Goal: Communication & Community: Share content

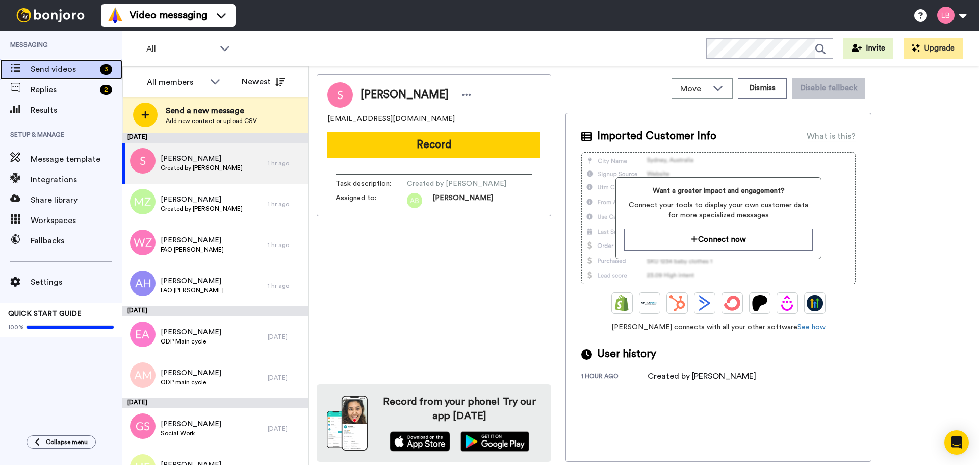
click at [61, 68] on span "Send videos" at bounding box center [63, 69] width 65 height 12
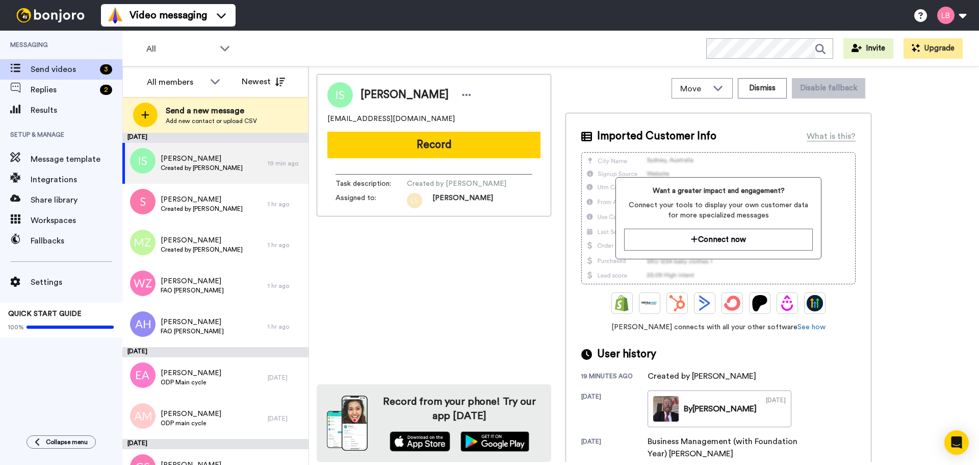
click at [154, 37] on div "All WORKSPACES View all All Lead Conversion Open Day Campaign Lead Conversion B…" at bounding box center [550, 49] width 857 height 36
click at [161, 44] on span "All" at bounding box center [180, 49] width 68 height 12
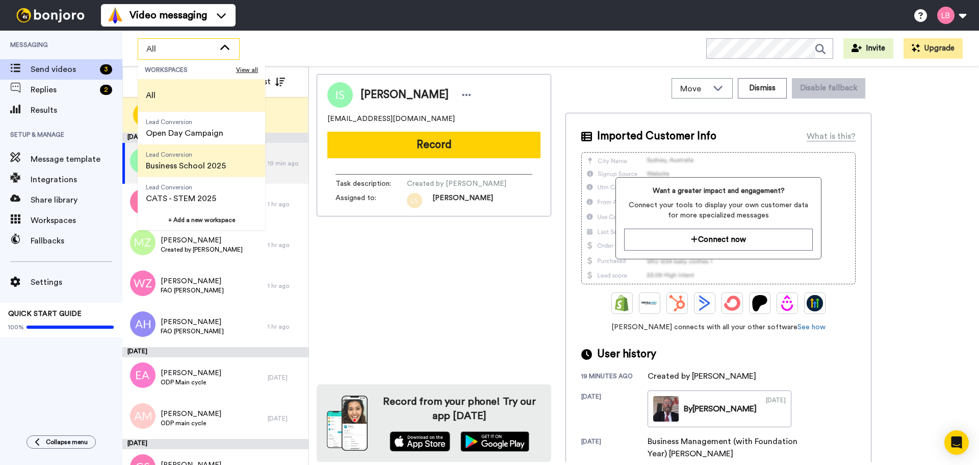
scroll to position [51, 0]
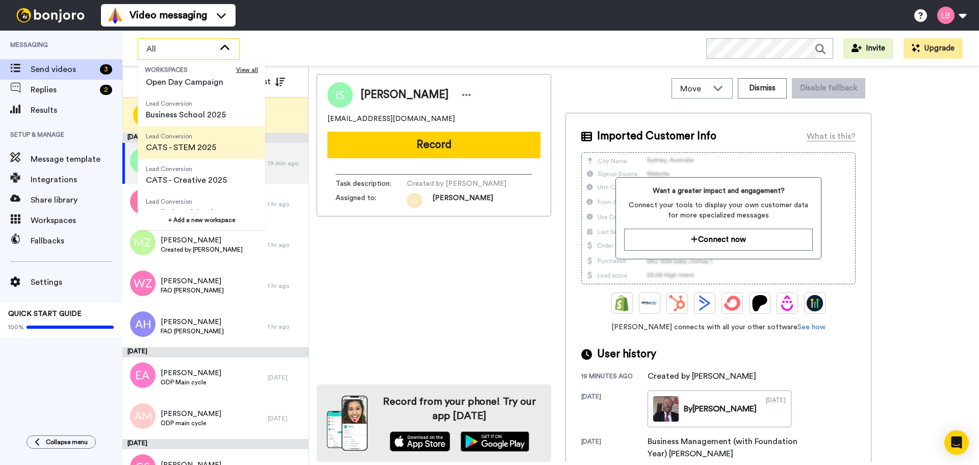
click at [193, 140] on span "Lead Conversion CATS - STEM 2025" at bounding box center [181, 142] width 87 height 33
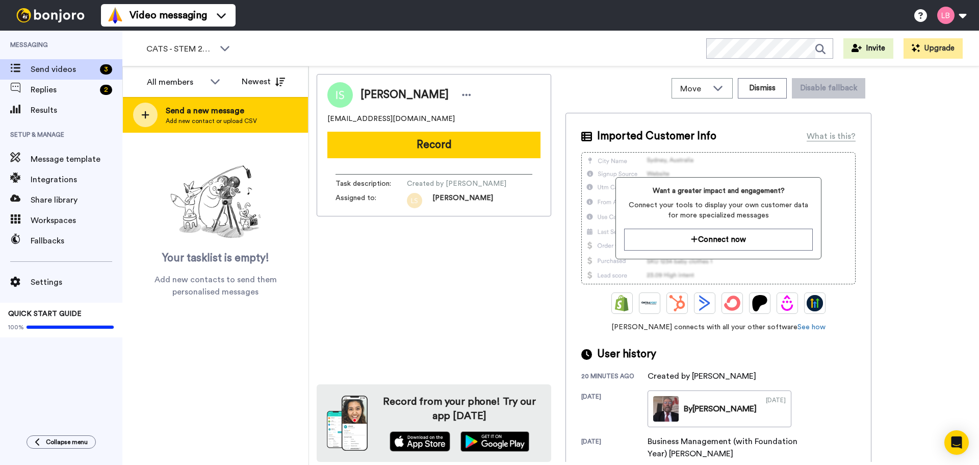
click at [150, 117] on div at bounding box center [145, 115] width 24 height 24
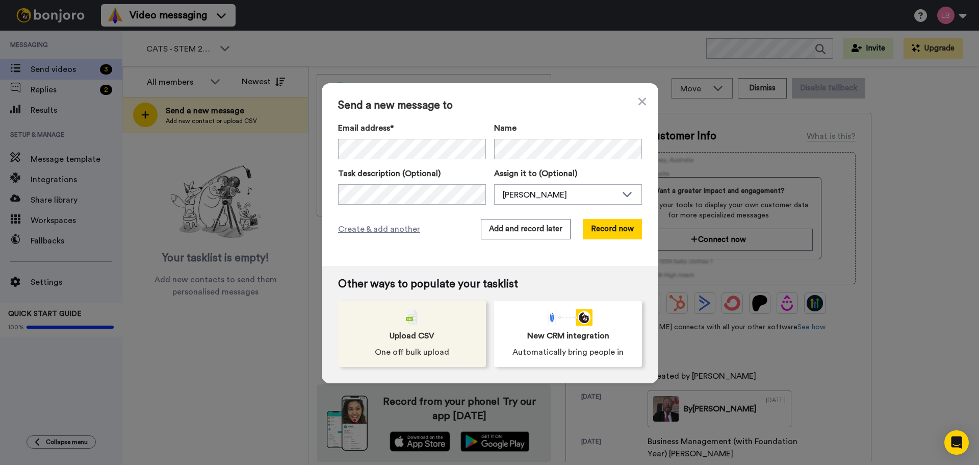
click at [426, 317] on div "Upload CSV One off bulk upload" at bounding box center [412, 333] width 148 height 66
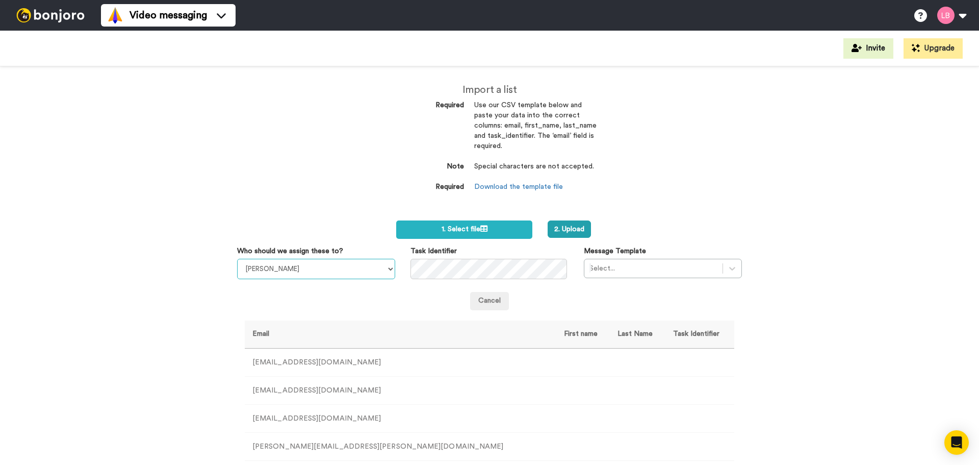
click at [302, 274] on select "Sandra Roper Cara Marie Burgess Joseph Adonu Teresa Bennett Dr Prasad Sreenivas…" at bounding box center [316, 269] width 158 height 20
select select "1204322a-c494-4d59-b975-a87323466159"
click at [237, 259] on select "Sandra Roper Cara Marie Burgess Joseph Adonu Teresa Bennett Dr Prasad Sreenivas…" at bounding box center [316, 269] width 158 height 20
click at [614, 265] on div at bounding box center [654, 268] width 128 height 12
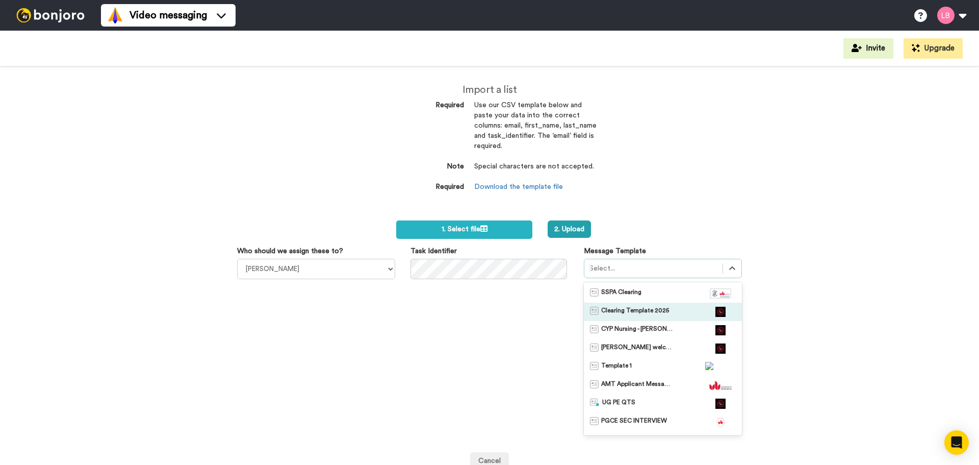
click at [620, 309] on span "Clearing Template 2025" at bounding box center [635, 312] width 68 height 10
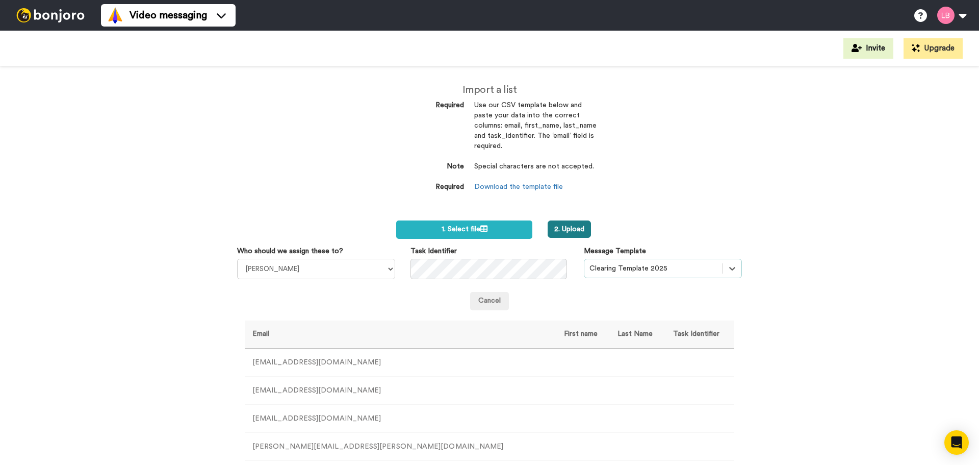
click at [567, 231] on button "2. Upload" at bounding box center [569, 228] width 43 height 17
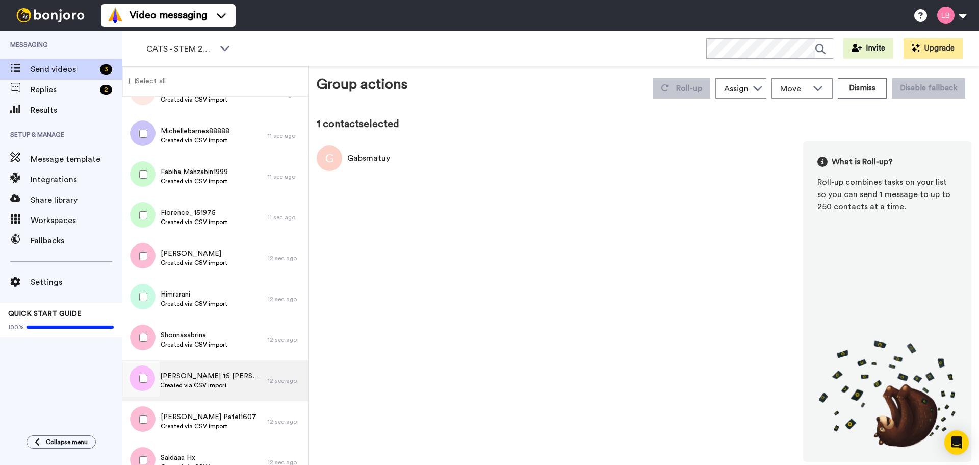
scroll to position [50, 0]
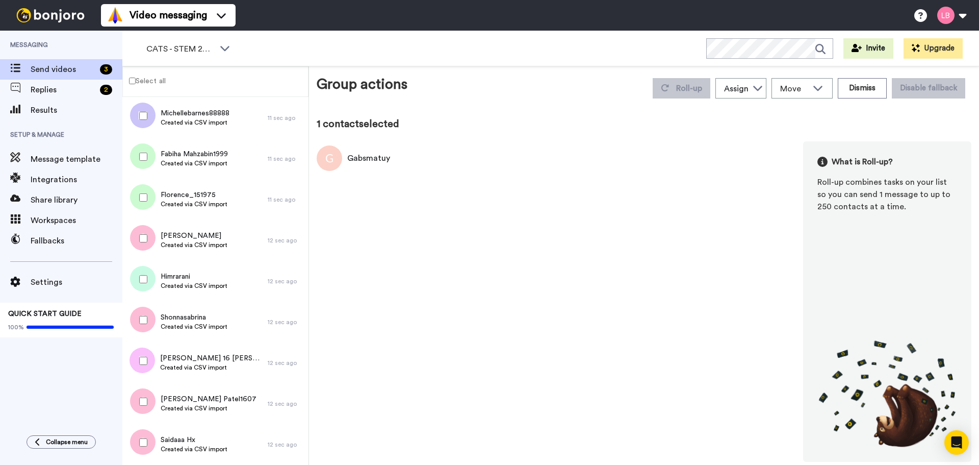
click at [164, 81] on label "Select all" at bounding box center [144, 80] width 43 height 12
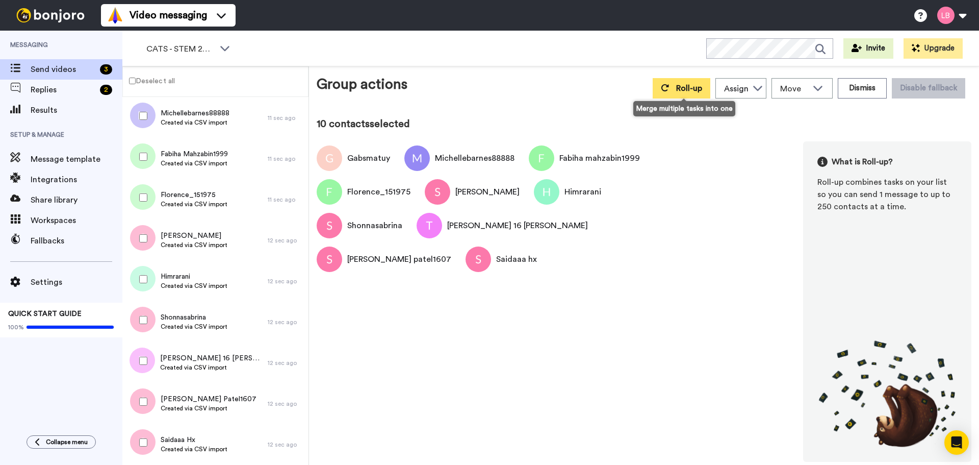
click at [675, 91] on button "Roll-up" at bounding box center [682, 88] width 58 height 20
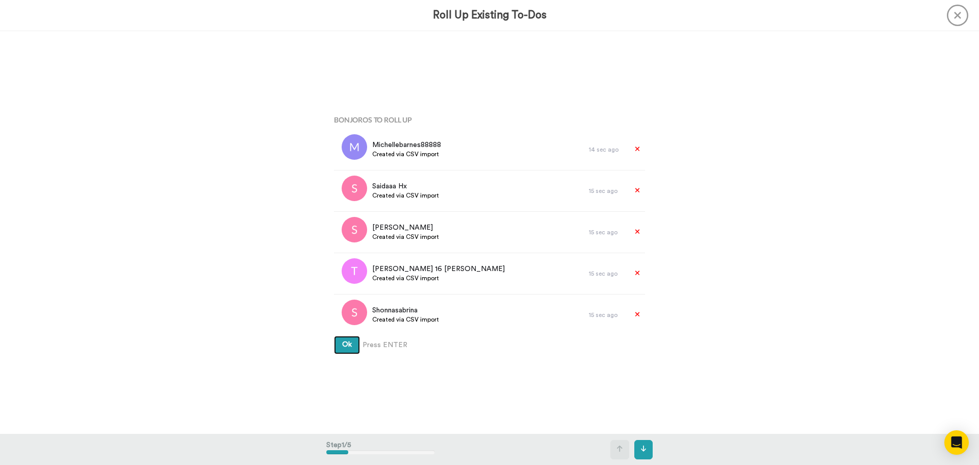
click at [341, 351] on button "Ok" at bounding box center [347, 345] width 26 height 18
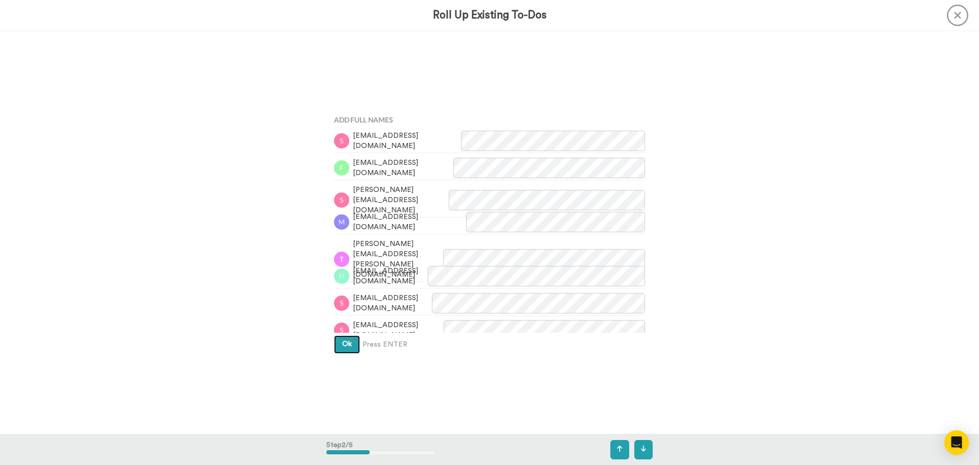
click at [341, 351] on button "Ok" at bounding box center [347, 344] width 26 height 18
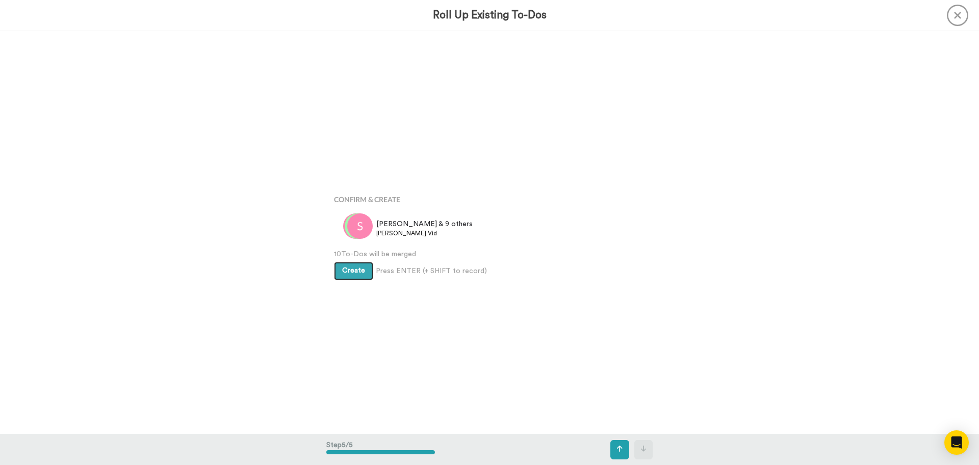
scroll to position [1611, 0]
click at [338, 255] on span "10 To-Dos will be merged" at bounding box center [489, 251] width 311 height 10
click at [342, 265] on span "Create" at bounding box center [353, 267] width 23 height 7
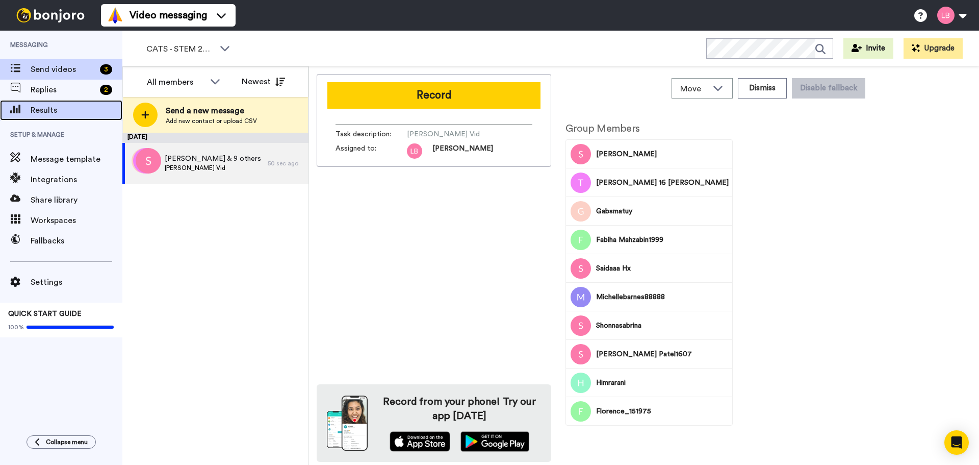
click at [48, 113] on span "Results" at bounding box center [77, 110] width 92 height 12
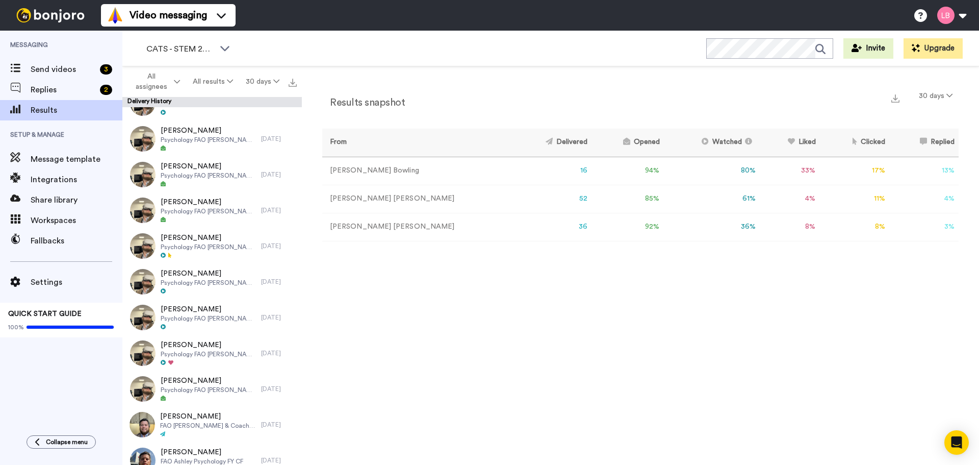
scroll to position [918, 0]
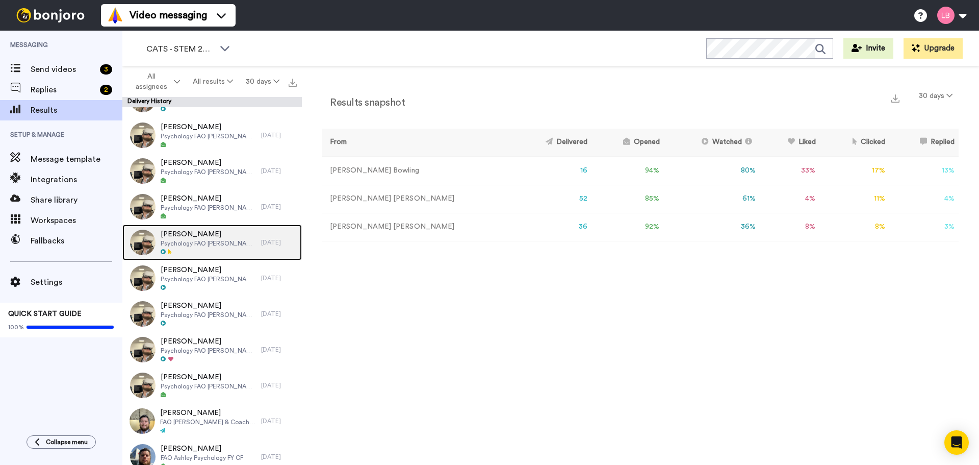
click at [149, 236] on img at bounding box center [143, 243] width 26 height 26
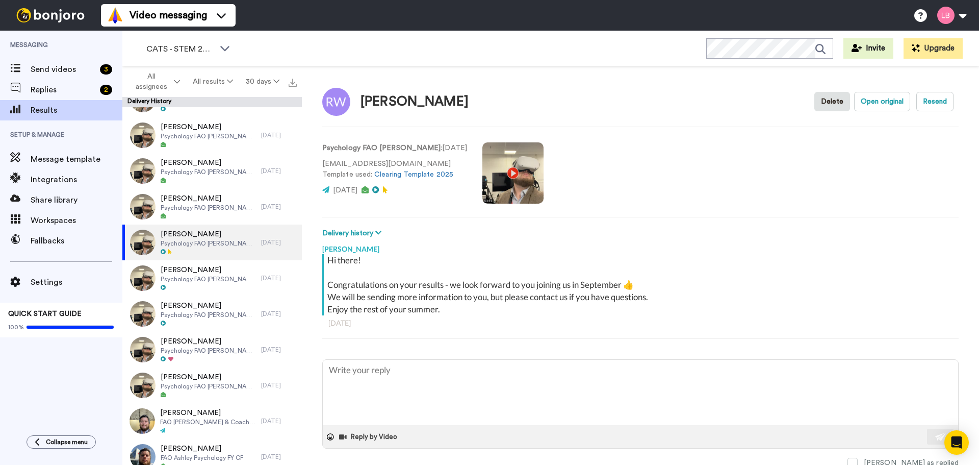
type textarea "x"
click at [51, 67] on span "Send videos" at bounding box center [63, 69] width 65 height 12
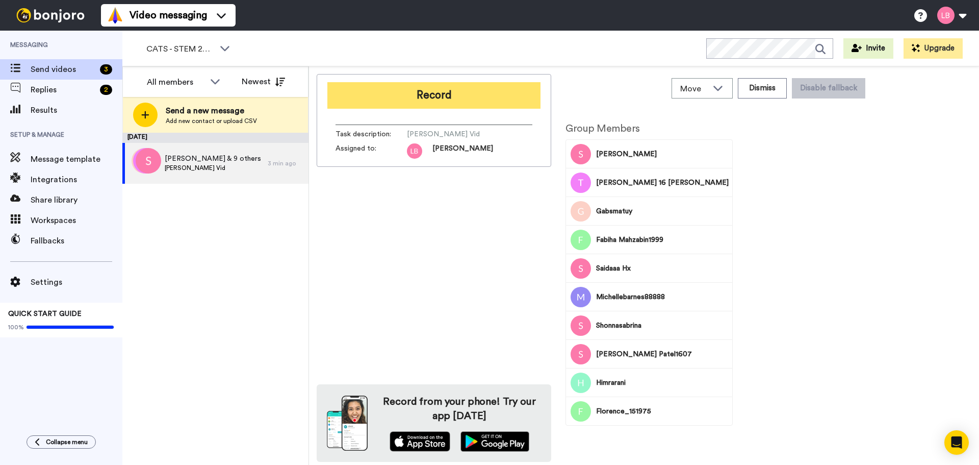
click at [459, 102] on button "Record" at bounding box center [433, 95] width 213 height 27
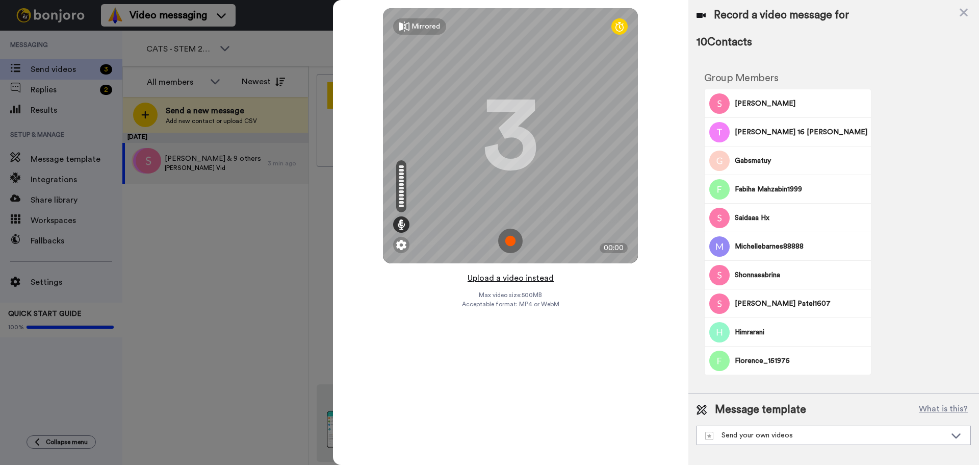
click at [502, 279] on button "Upload a video instead" at bounding box center [511, 277] width 92 height 13
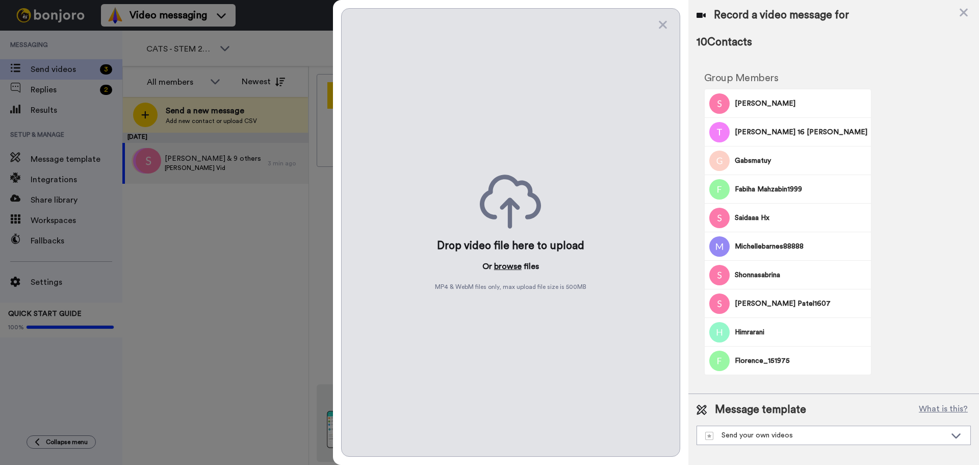
click at [506, 265] on button "browse" at bounding box center [508, 266] width 28 height 12
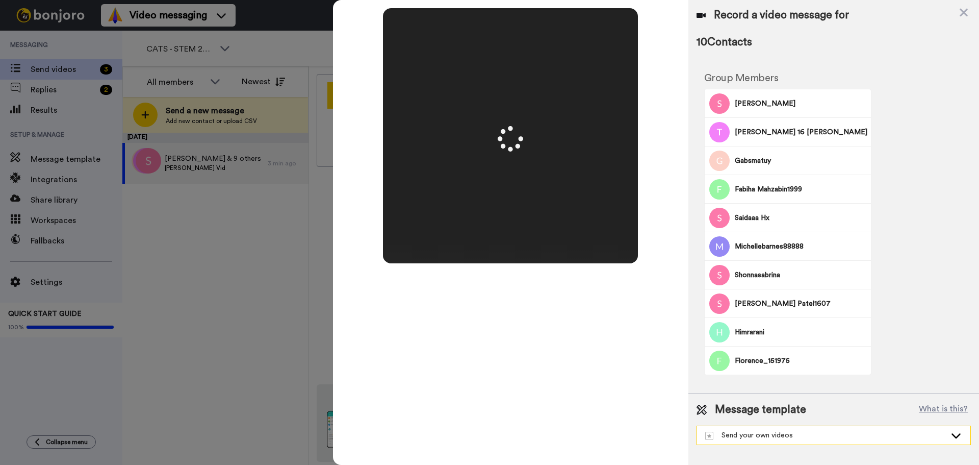
click at [930, 433] on div "Send your own videos" at bounding box center [825, 435] width 241 height 10
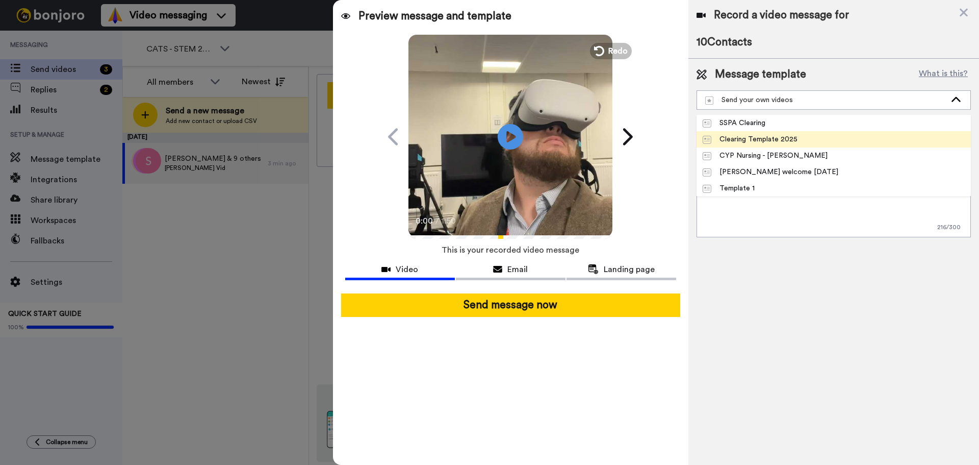
click at [771, 135] on div "Clearing Template 2025" at bounding box center [750, 139] width 95 height 10
type textarea "Hi there! Congratulations on your results - we look forward to you joining us i…"
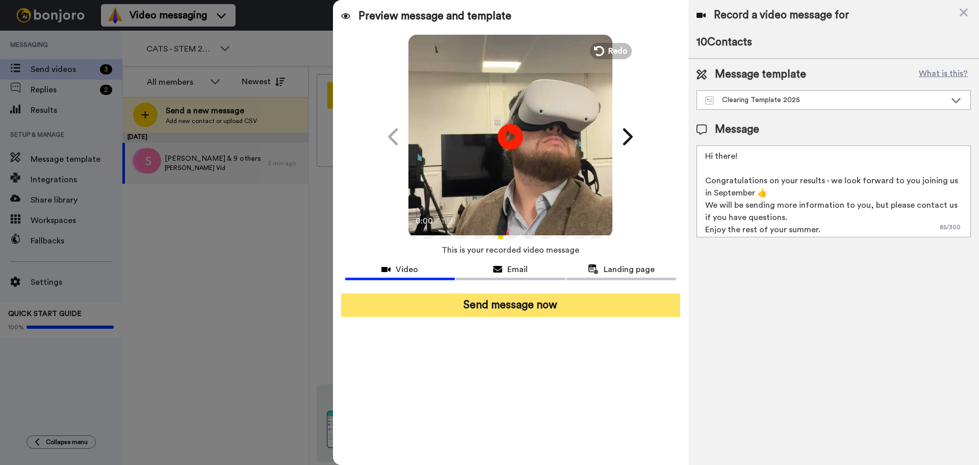
click at [531, 307] on button "Send message now" at bounding box center [510, 304] width 339 height 23
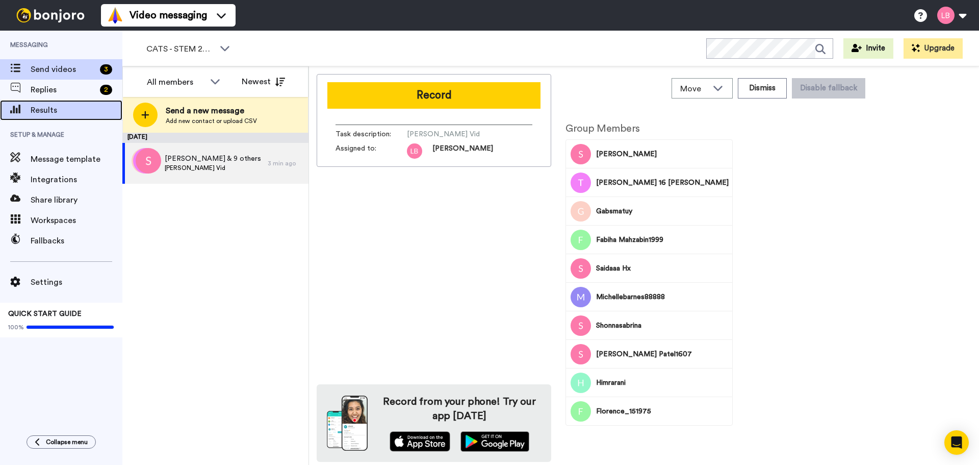
click at [60, 114] on span "Results" at bounding box center [77, 110] width 92 height 12
click at [52, 112] on span "Results" at bounding box center [77, 110] width 92 height 12
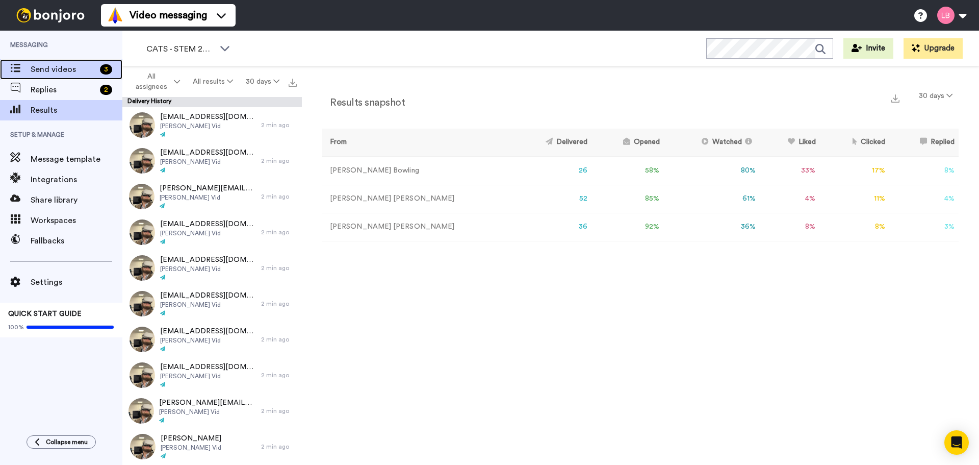
click at [77, 71] on span "Send videos" at bounding box center [63, 69] width 65 height 12
